Goal: Information Seeking & Learning: Check status

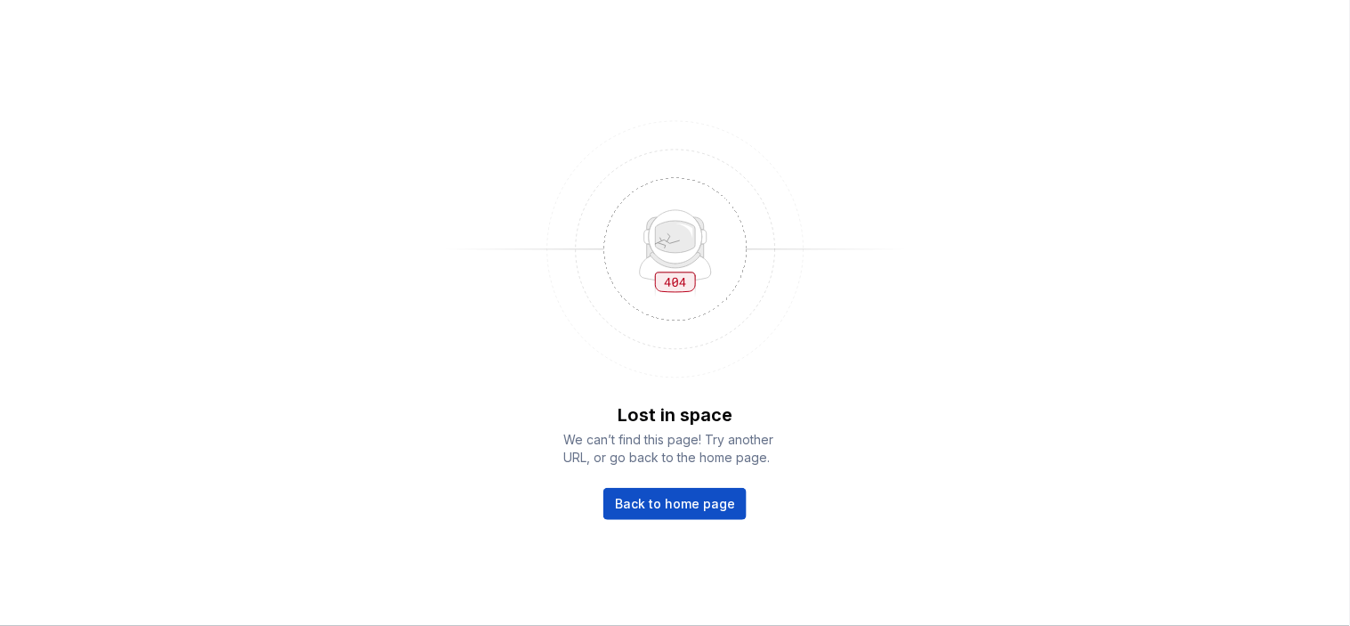
click at [691, 500] on span "Back to home page" at bounding box center [675, 504] width 120 height 18
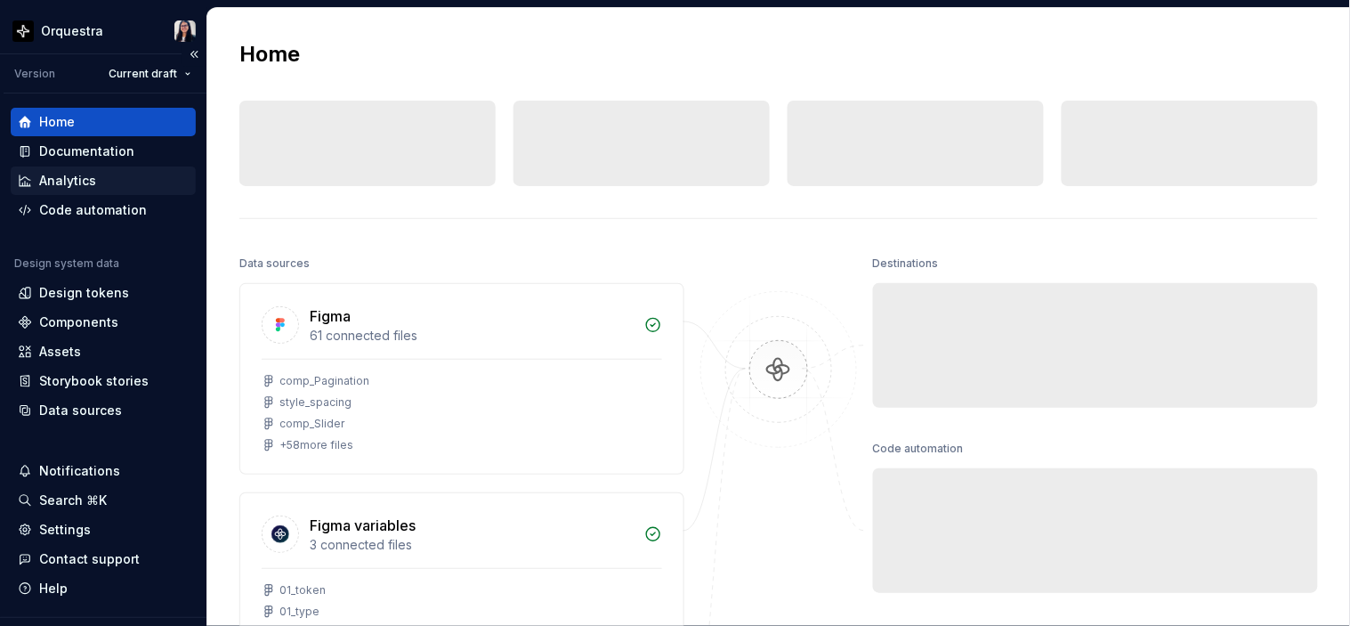
click at [85, 178] on div "Analytics" at bounding box center [67, 181] width 57 height 18
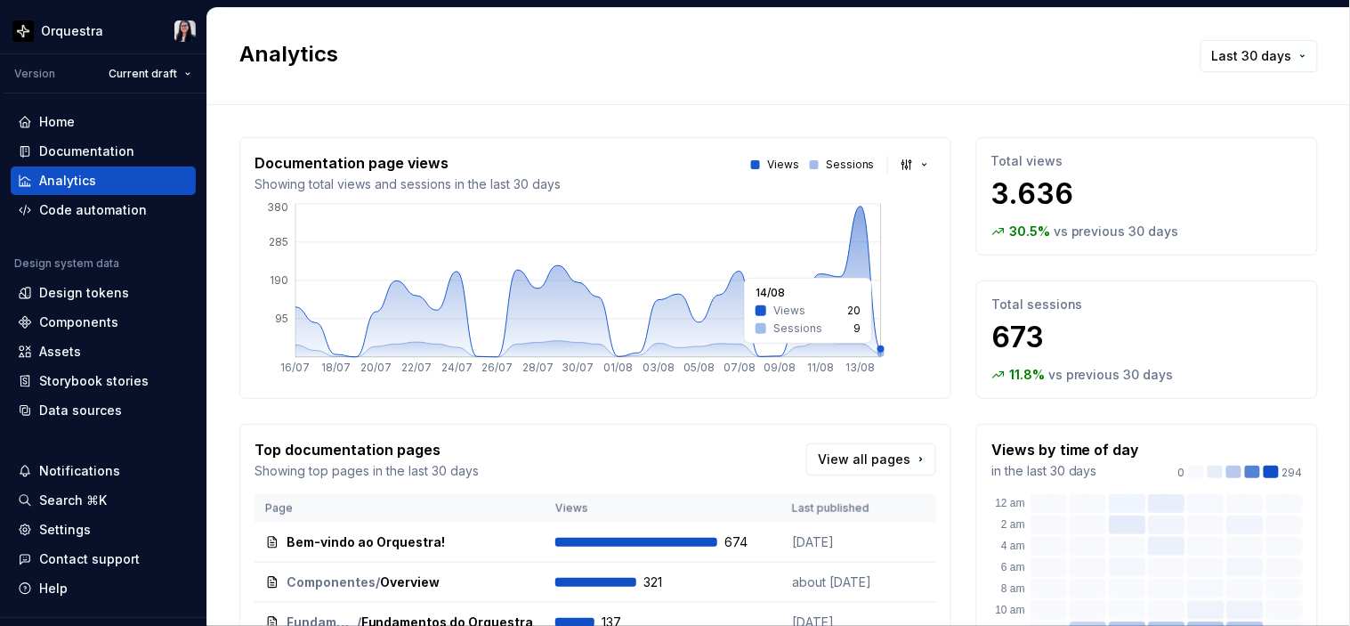
click at [875, 269] on icon "16/07 18/07 20/07 22/07 24/07 26/07 28/07 30/07 01/08 03/08 05/08 07/08 09/08 1…" at bounding box center [587, 291] width 667 height 183
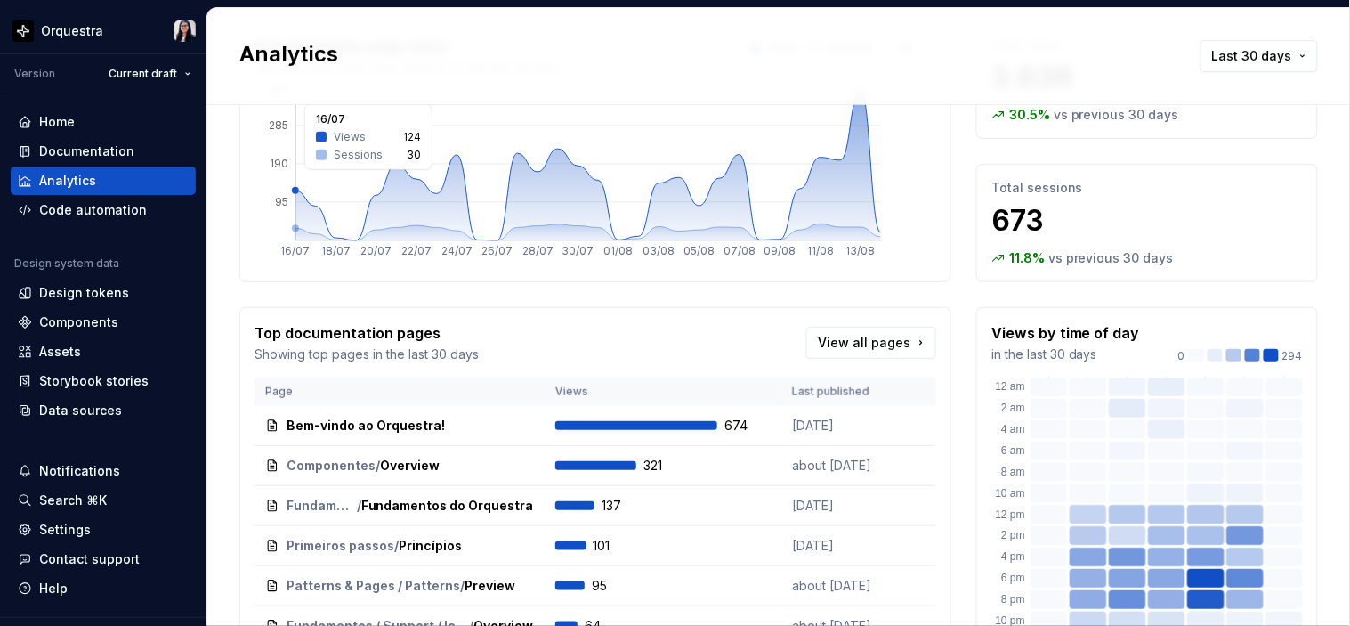
scroll to position [198, 0]
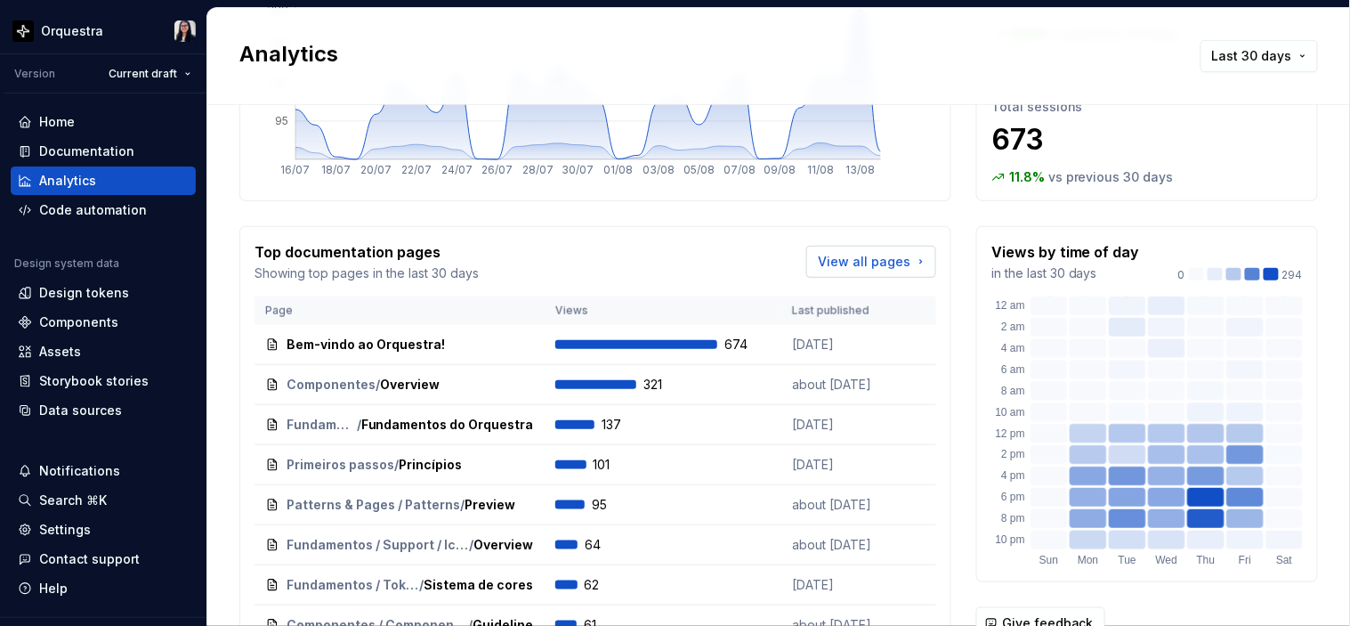
click at [875, 263] on span "View all pages" at bounding box center [864, 262] width 93 height 18
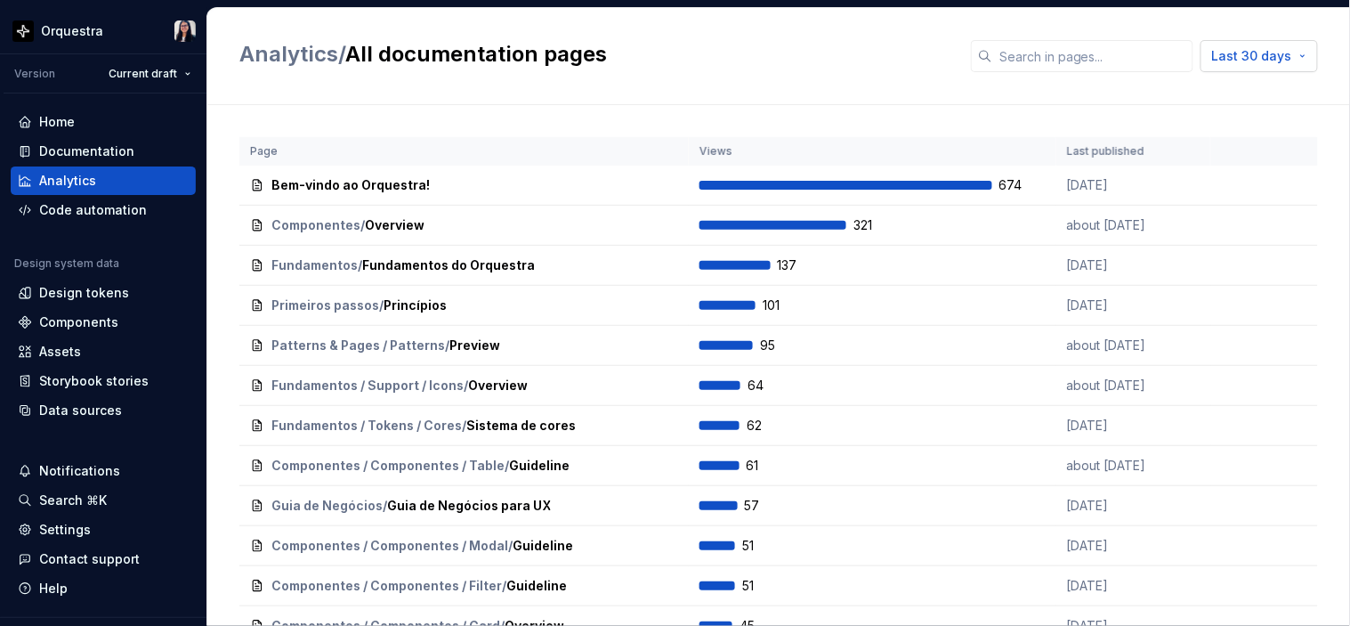
click at [1238, 53] on span "Last 30 days" at bounding box center [1252, 56] width 80 height 18
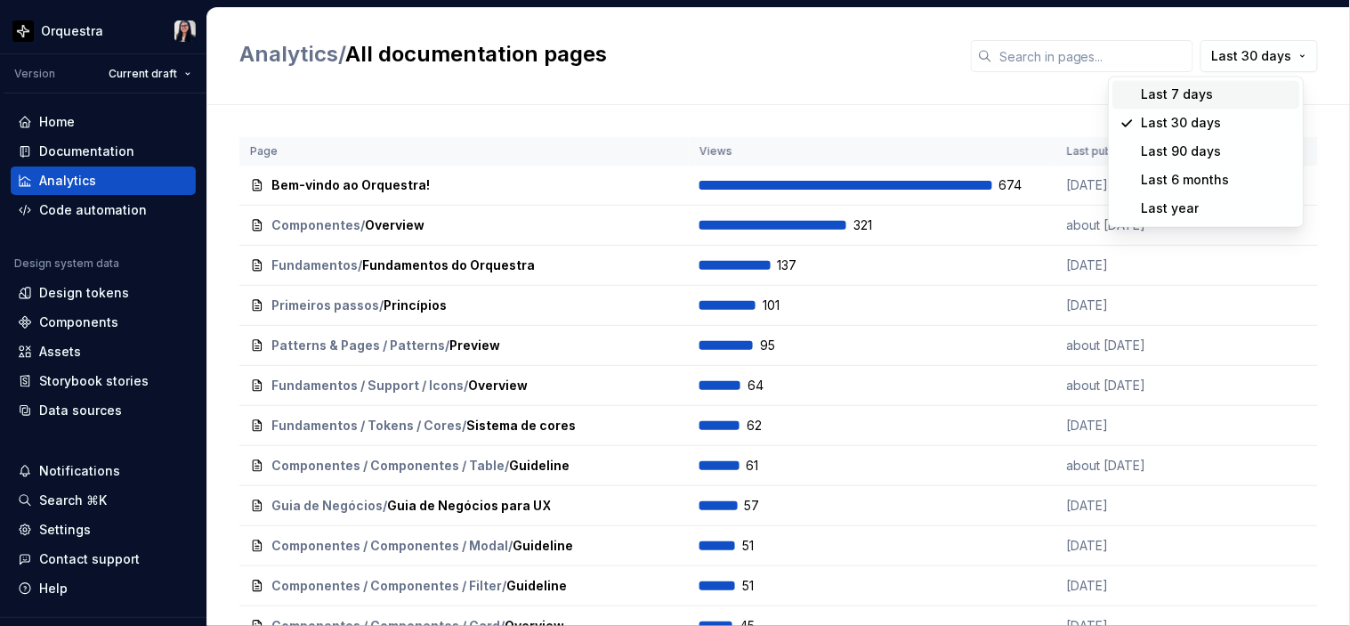
click at [852, 51] on html "Orquestra Version Current draft Home Documentation Analytics Code automation De…" at bounding box center [675, 313] width 1350 height 626
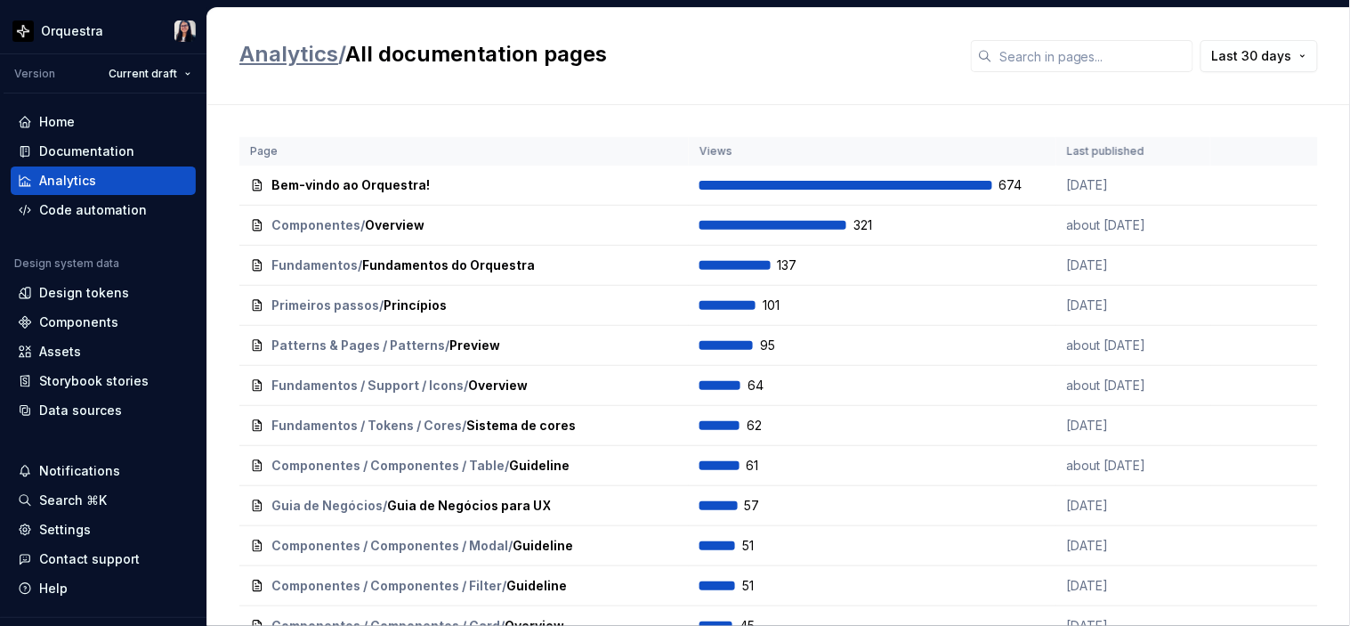
click at [304, 43] on link "Analytics" at bounding box center [288, 54] width 99 height 26
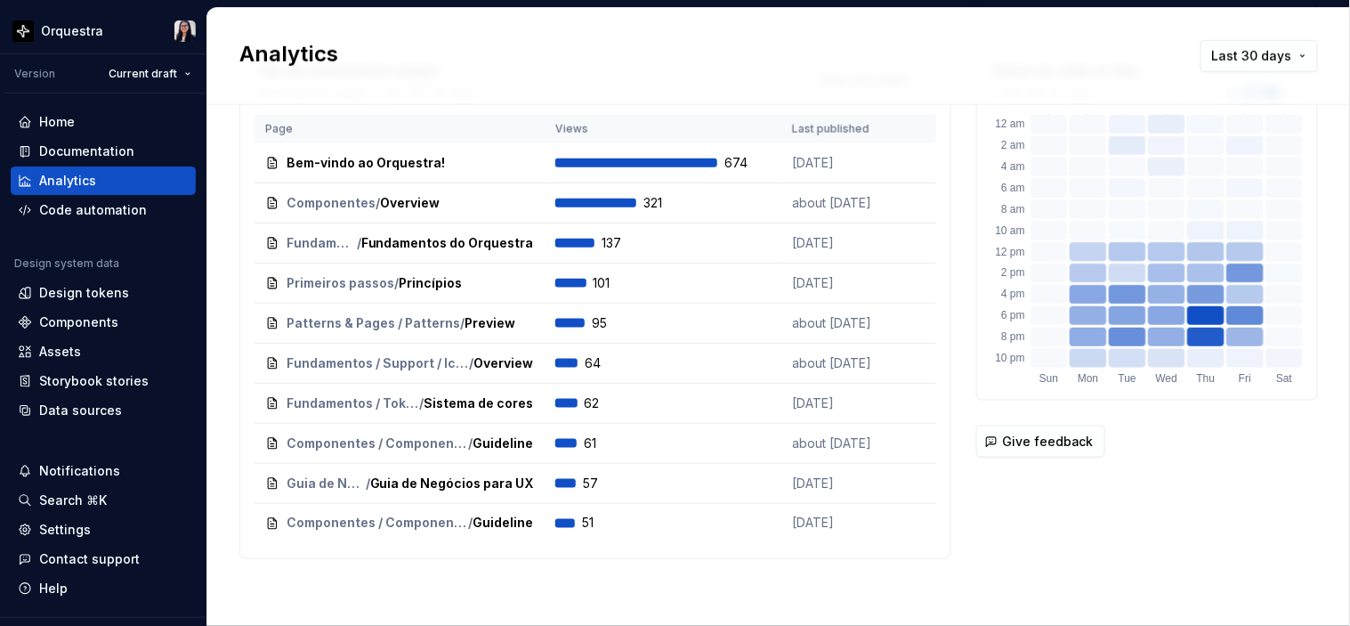
scroll to position [280, 0]
